Goal: Information Seeking & Learning: Learn about a topic

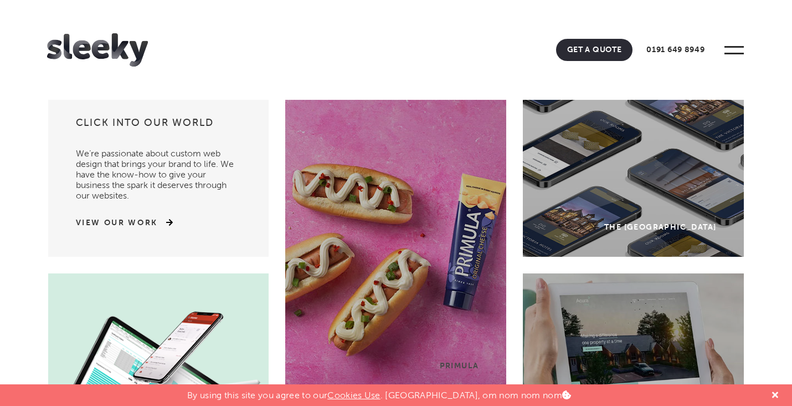
scroll to position [11, 0]
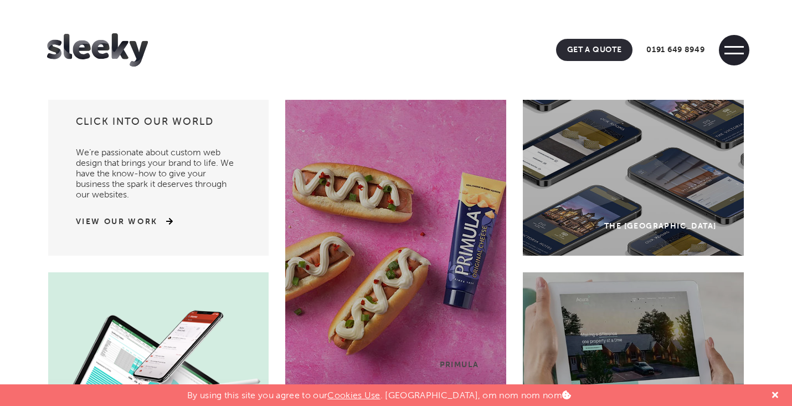
click at [730, 47] on span at bounding box center [734, 50] width 30 height 30
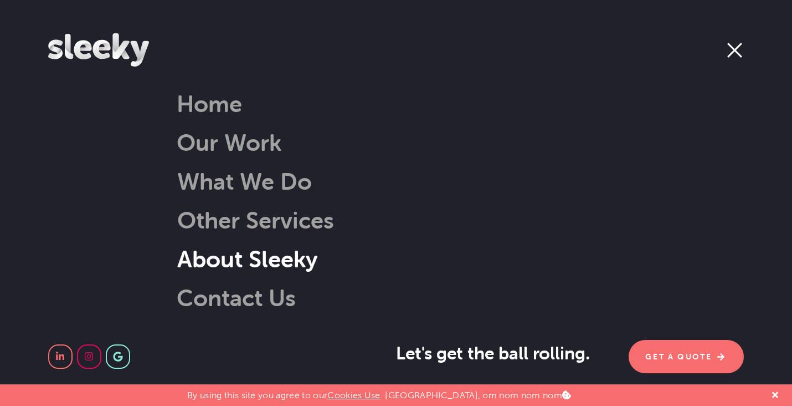
scroll to position [85, 0]
click at [219, 256] on link "About Sleeky" at bounding box center [233, 258] width 169 height 28
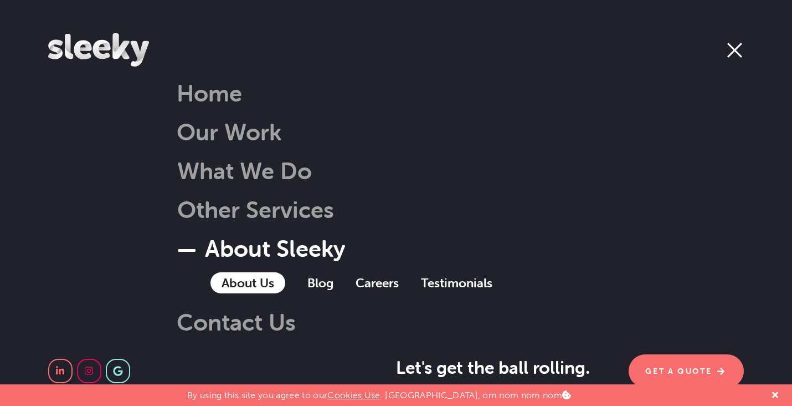
click at [233, 281] on link "About Us" at bounding box center [248, 282] width 75 height 21
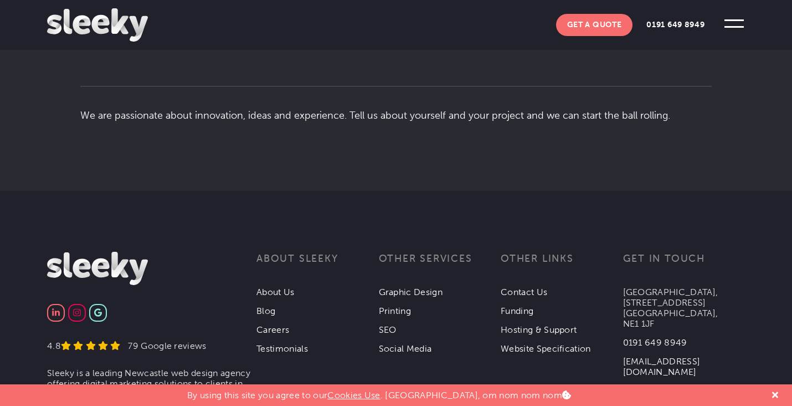
scroll to position [2146, 0]
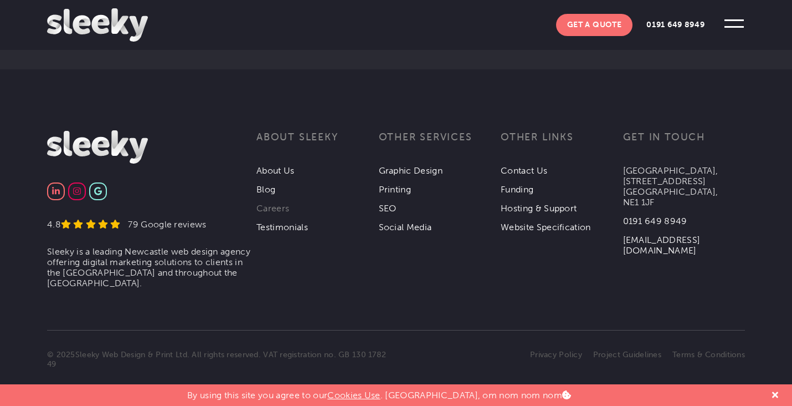
click at [276, 203] on link "Careers" at bounding box center [273, 208] width 33 height 11
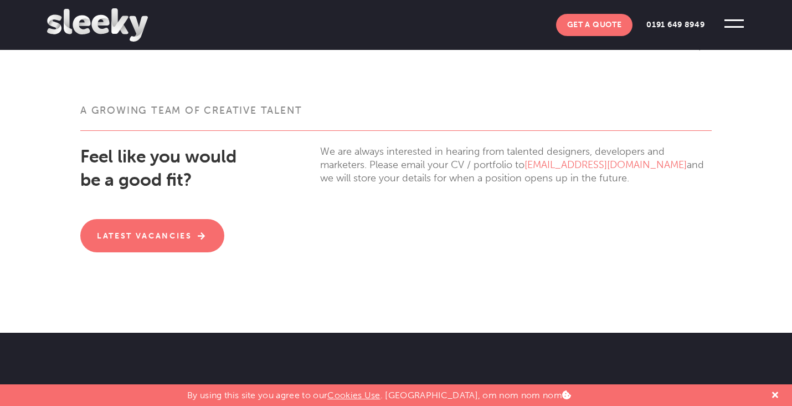
scroll to position [284, 0]
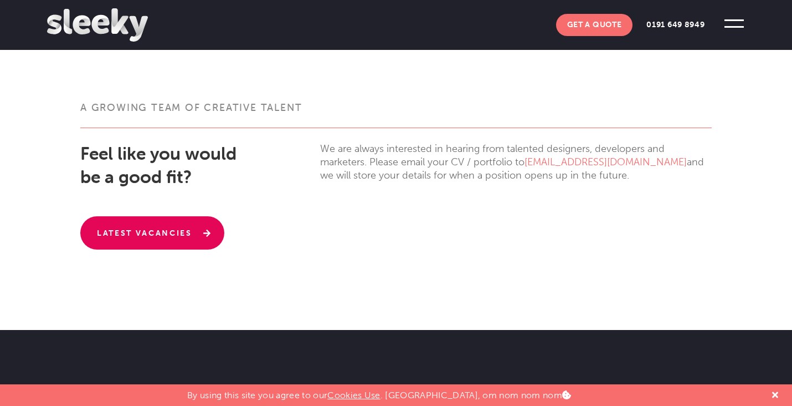
click at [178, 231] on link "Latest Vacancies" at bounding box center [152, 232] width 144 height 33
